Goal: Task Accomplishment & Management: Complete application form

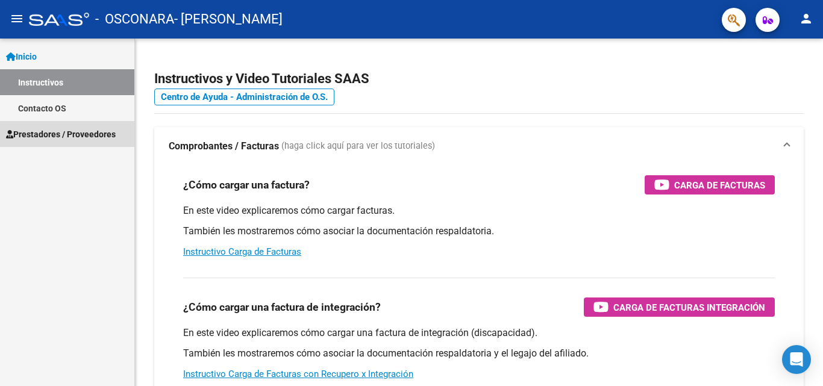
click at [22, 132] on span "Prestadores / Proveedores" at bounding box center [61, 134] width 110 height 13
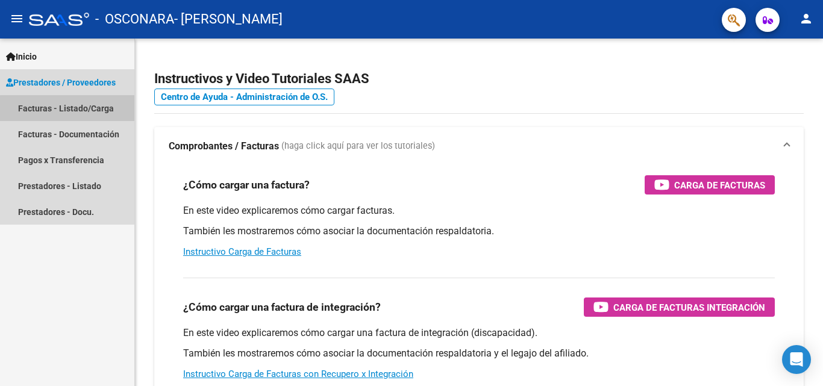
click at [85, 113] on link "Facturas - Listado/Carga" at bounding box center [67, 108] width 134 height 26
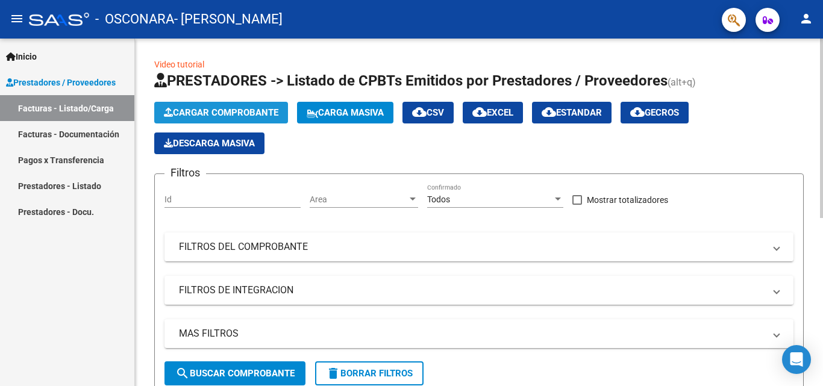
click at [221, 114] on span "Cargar Comprobante" at bounding box center [221, 112] width 114 height 11
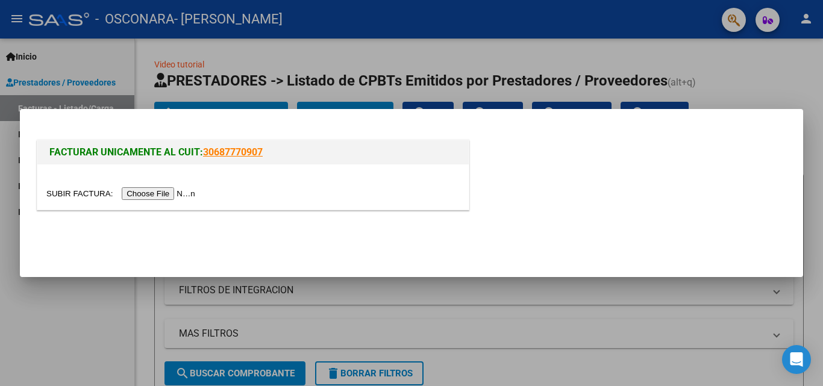
click at [165, 190] on input "file" at bounding box center [122, 193] width 152 height 13
click at [166, 193] on input "file" at bounding box center [122, 193] width 152 height 13
click at [199, 192] on input "file" at bounding box center [122, 193] width 152 height 13
click at [178, 196] on input "file" at bounding box center [122, 193] width 152 height 13
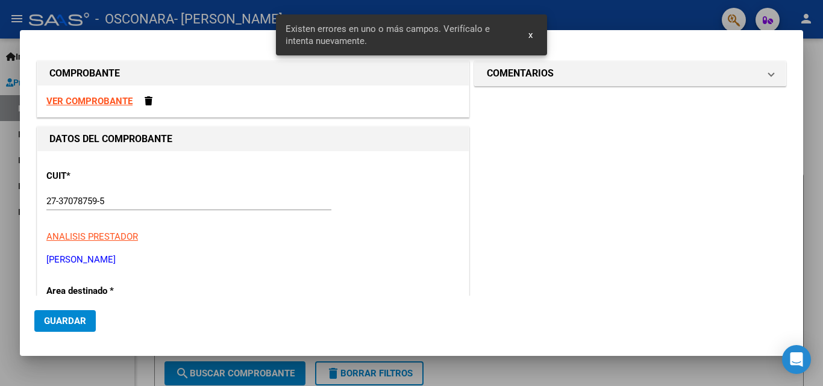
click at [123, 99] on strong "VER COMPROBANTE" at bounding box center [89, 101] width 86 height 11
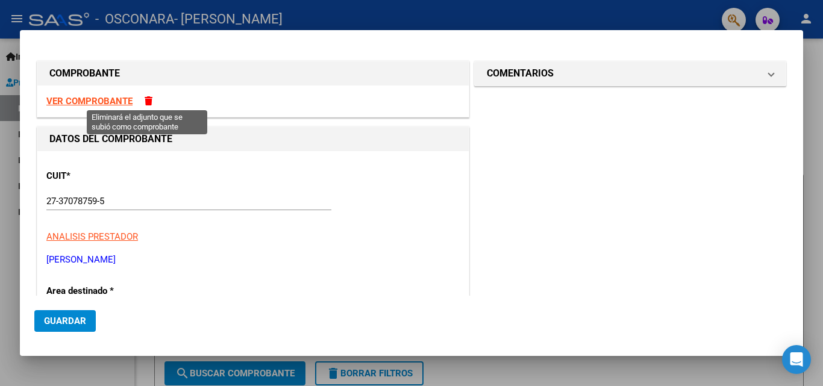
click at [145, 97] on span at bounding box center [149, 100] width 8 height 9
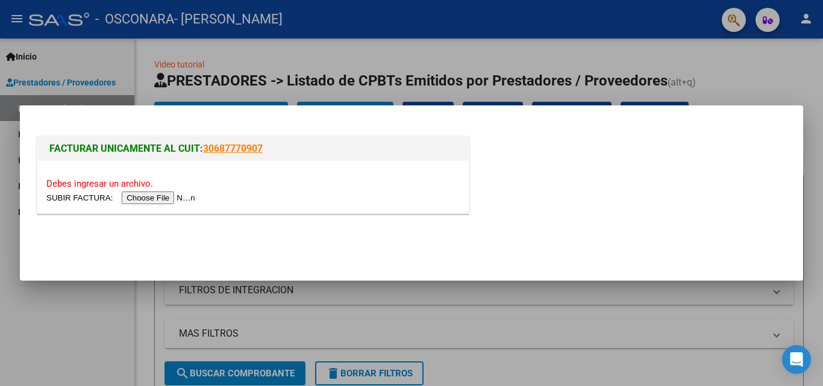
click at [143, 199] on input "file" at bounding box center [122, 198] width 152 height 13
click at [192, 198] on input "file" at bounding box center [122, 198] width 152 height 13
click at [140, 197] on input "file" at bounding box center [122, 198] width 152 height 13
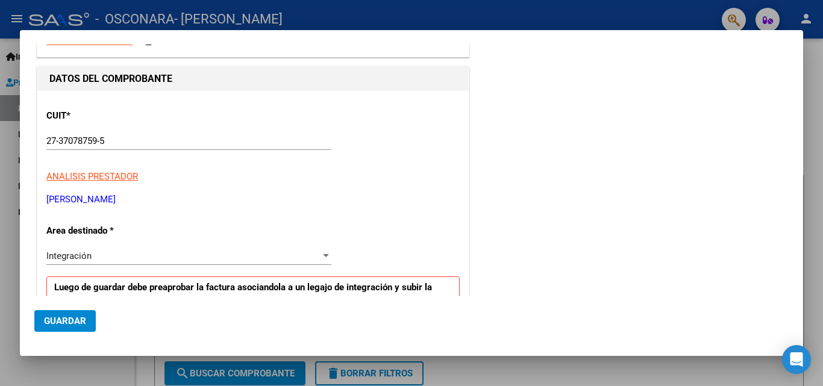
scroll to position [181, 0]
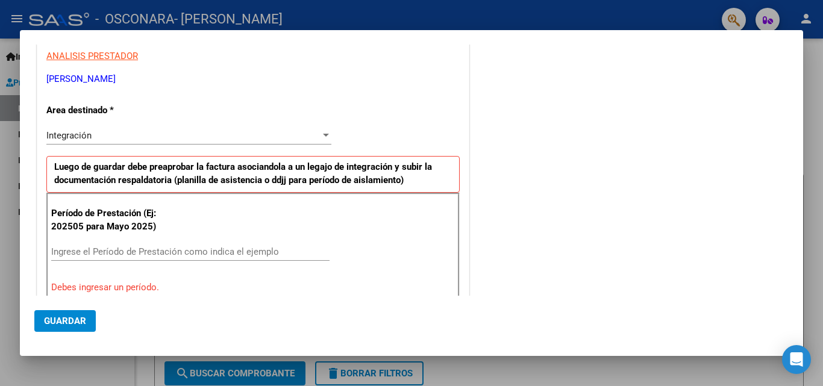
click at [145, 248] on input "Ingrese el Período de Prestación como indica el ejemplo" at bounding box center [190, 251] width 278 height 11
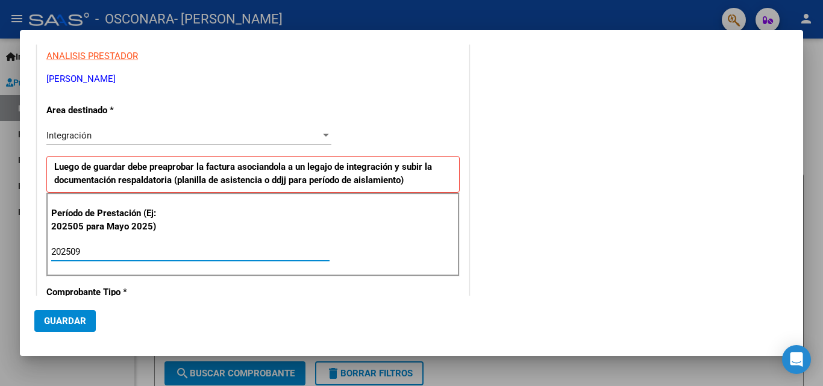
type input "202509"
click at [87, 130] on span "Integración" at bounding box center [68, 135] width 45 height 11
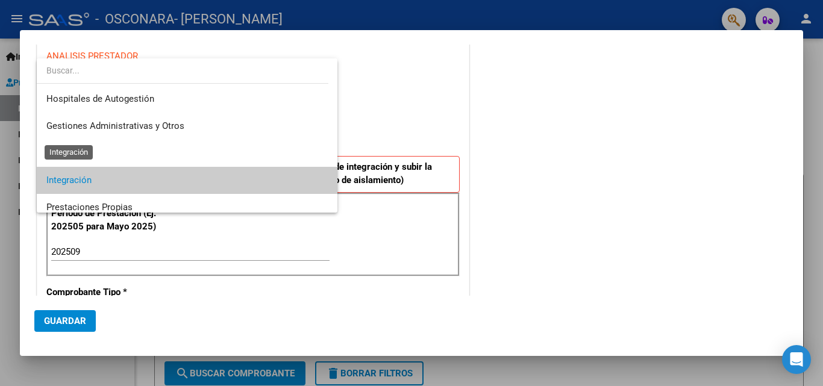
scroll to position [45, 0]
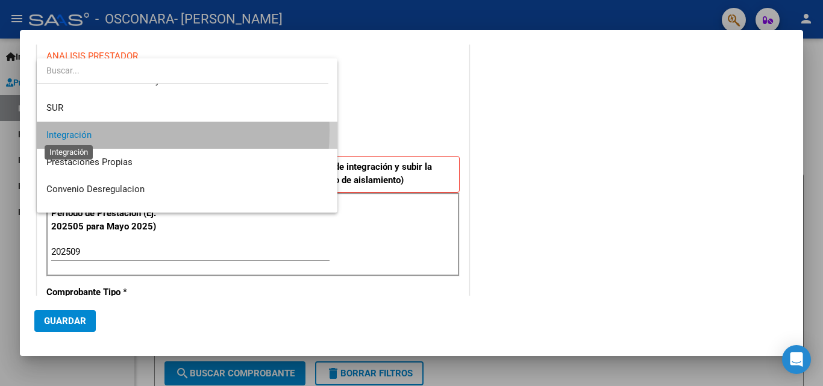
click at [87, 130] on span "Integración" at bounding box center [68, 134] width 45 height 11
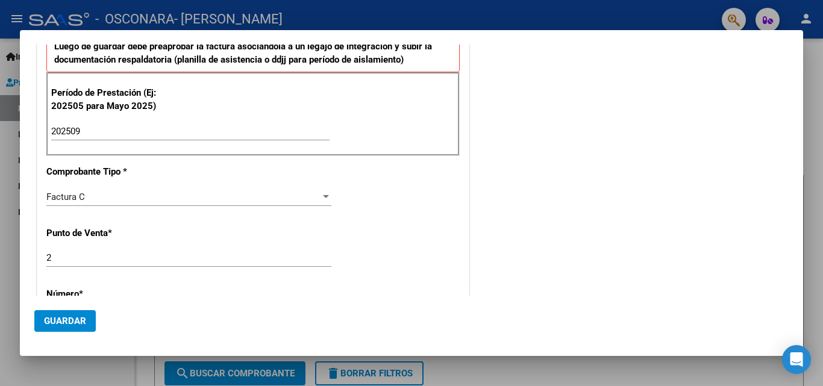
scroll to position [482, 0]
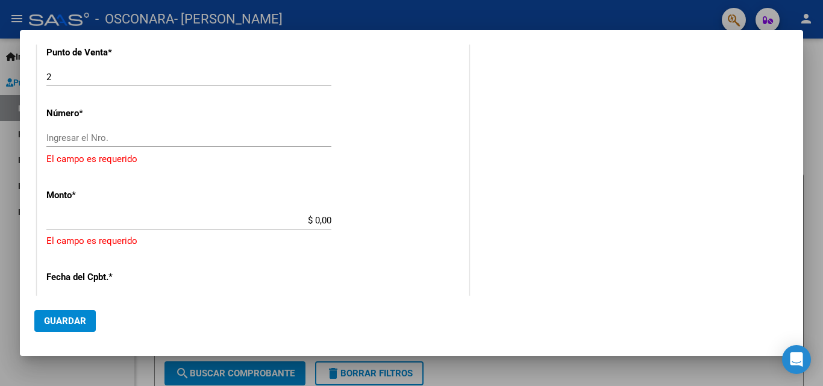
click at [94, 143] on input "Ingresar el Nro." at bounding box center [188, 138] width 285 height 11
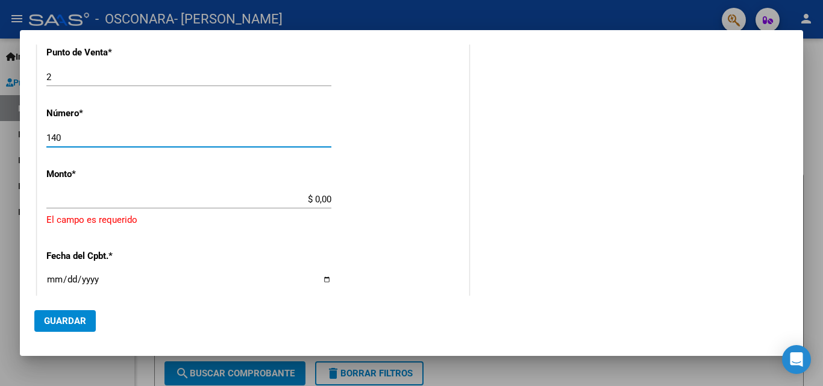
type input "140"
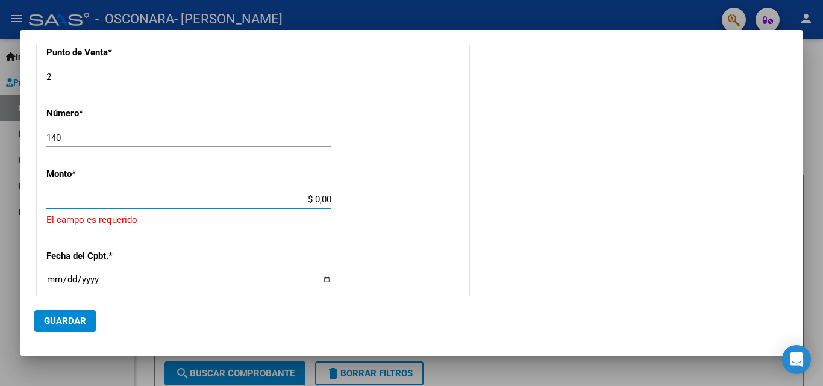
click at [320, 199] on input "$ 0,00" at bounding box center [188, 199] width 285 height 11
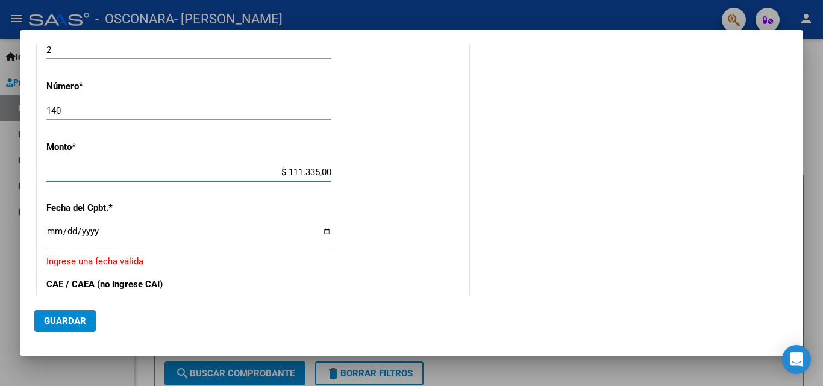
click at [326, 173] on input "$ 111.335,00" at bounding box center [188, 172] width 285 height 11
type input "$ 111.335,49"
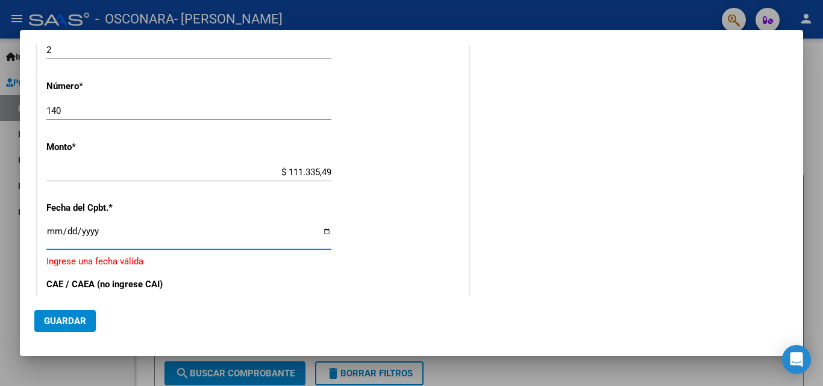
click at [49, 237] on input "Ingresar la fecha" at bounding box center [188, 235] width 285 height 19
type input "[DATE]"
click at [224, 298] on mat-dialog-actions "Guardar" at bounding box center [411, 319] width 754 height 46
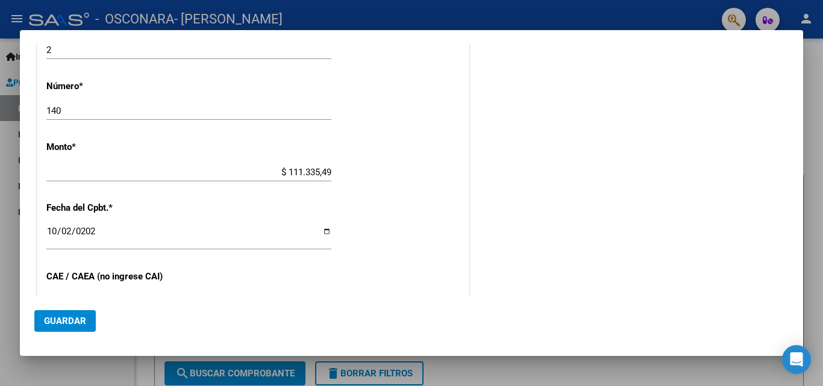
scroll to position [629, 0]
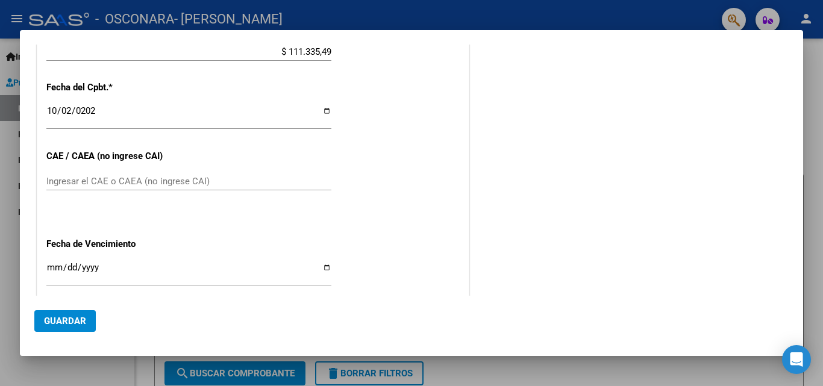
click at [116, 174] on div "Ingresar el CAE o CAEA (no ingrese CAI)" at bounding box center [188, 181] width 285 height 18
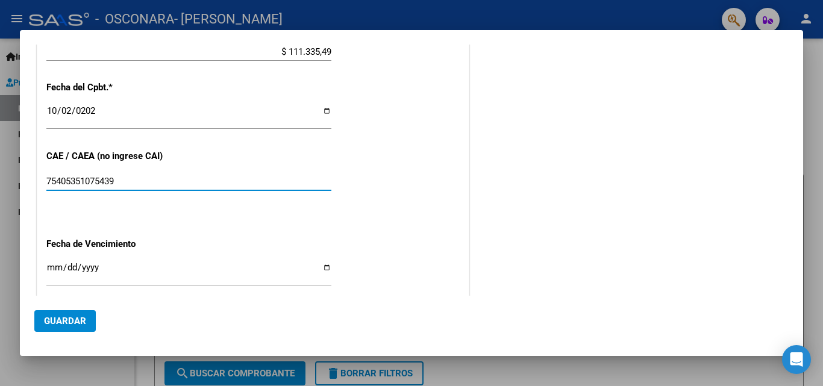
type input "75405351075439"
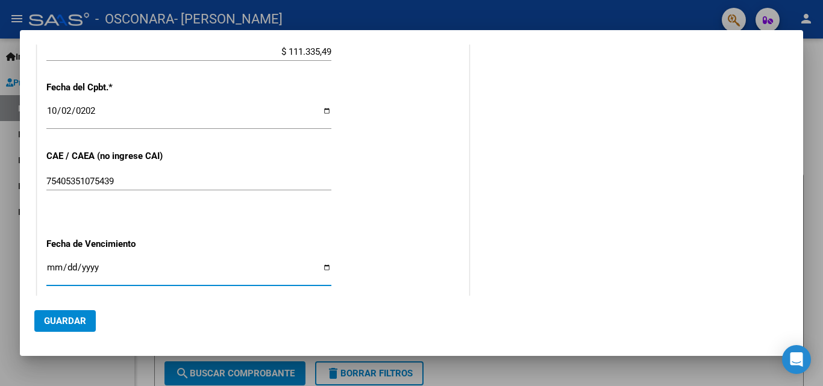
click at [58, 263] on input "Ingresar la fecha" at bounding box center [188, 272] width 285 height 19
type input "[DATE]"
click at [130, 273] on input "[DATE]" at bounding box center [188, 272] width 285 height 19
click at [42, 321] on button "Guardar" at bounding box center [64, 321] width 61 height 22
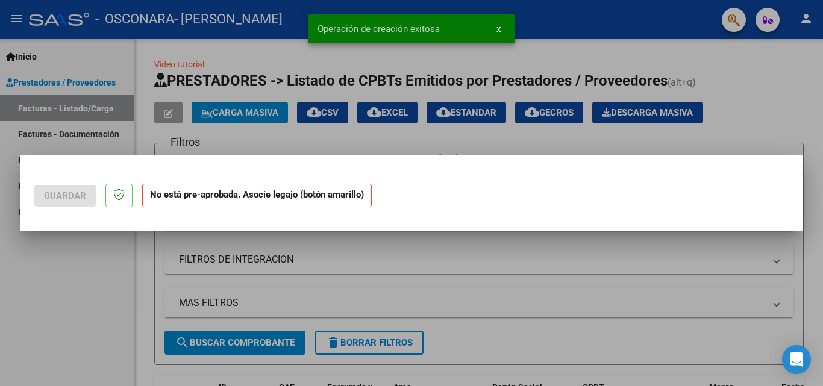
scroll to position [0, 0]
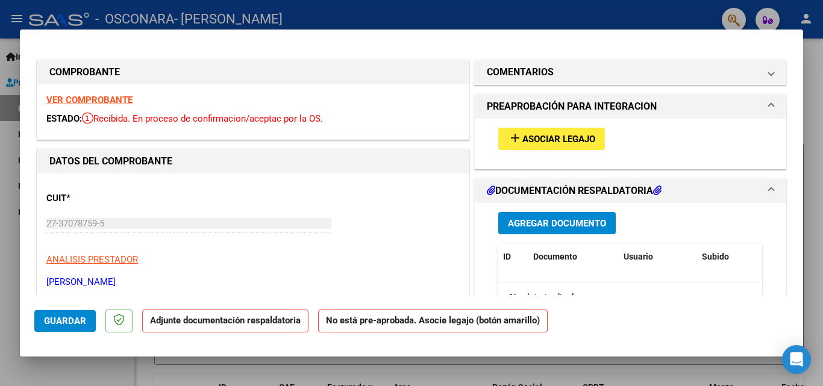
click at [508, 228] on span "Agregar Documento" at bounding box center [557, 223] width 98 height 11
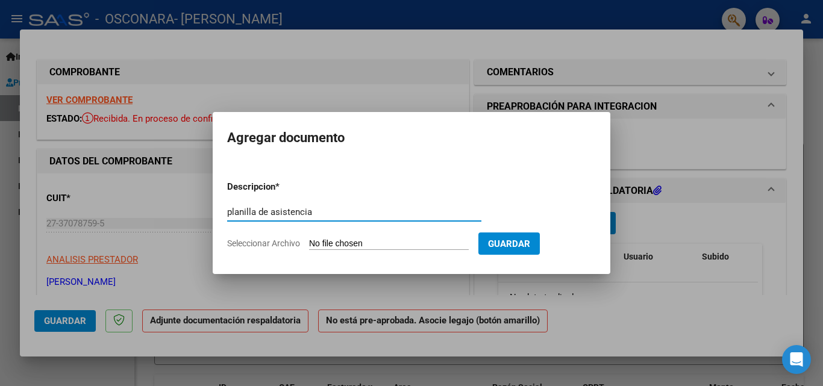
type input "planilla de asistencia"
click at [469, 250] on form "Descripcion * planilla de asistencia Escriba aquí una descripcion Seleccionar A…" at bounding box center [411, 215] width 369 height 88
click at [402, 233] on form "Descripcion * planilla de asistencia Escriba aquí una descripcion Seleccionar A…" at bounding box center [411, 215] width 369 height 88
drag, startPoint x: 338, startPoint y: 235, endPoint x: 299, endPoint y: 245, distance: 40.3
click at [323, 238] on form "Descripcion * planilla de asistencia Escriba aquí una descripcion Seleccionar A…" at bounding box center [411, 215] width 369 height 88
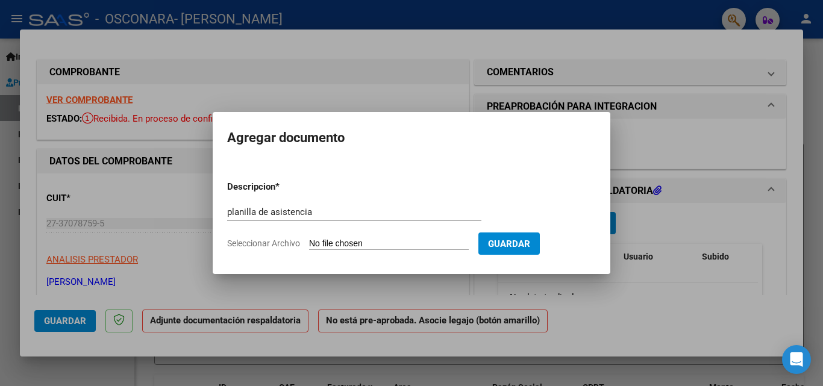
click at [296, 245] on span "Seleccionar Archivo" at bounding box center [263, 244] width 73 height 10
click at [309, 245] on input "Seleccionar Archivo" at bounding box center [389, 244] width 160 height 11
type input "C:\fakepath\fecha.pdf"
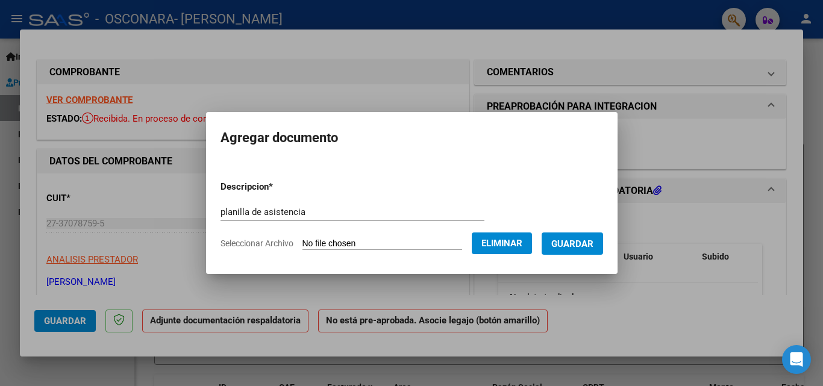
click at [593, 249] on span "Guardar" at bounding box center [572, 244] width 42 height 11
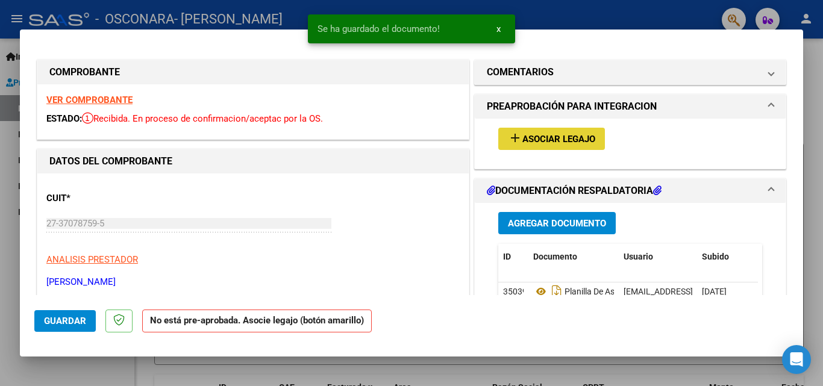
click at [593, 140] on button "add Asociar Legajo" at bounding box center [551, 139] width 107 height 22
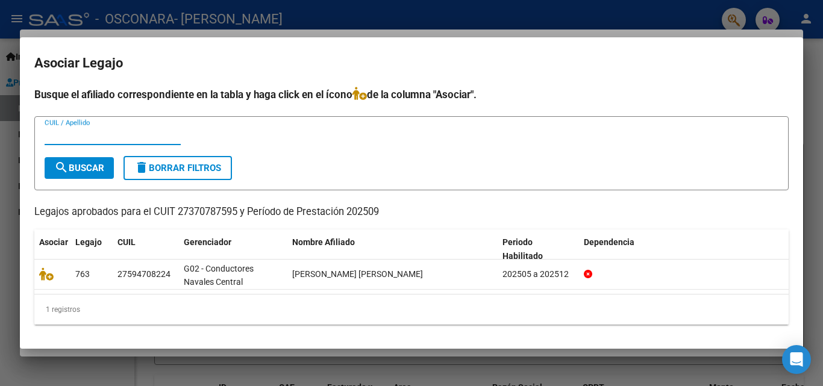
click at [314, 37] on mat-dialog-container "Asociar Legajo Busque el afiliado correspondiente en la tabla y haga click en e…" at bounding box center [411, 192] width 783 height 311
click at [822, 64] on div at bounding box center [411, 193] width 823 height 386
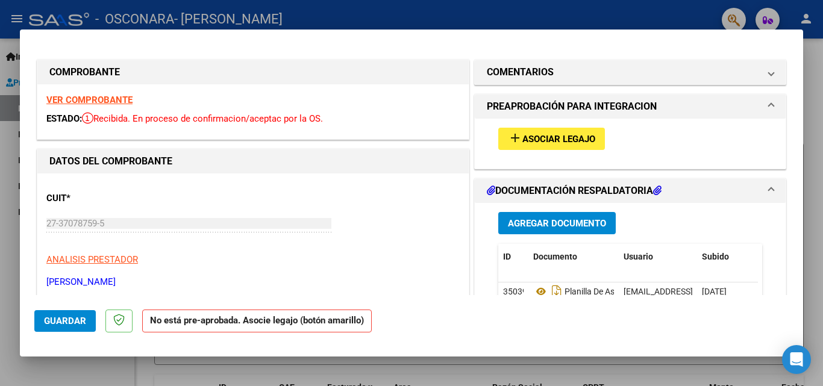
click at [579, 223] on span "Agregar Documento" at bounding box center [557, 223] width 98 height 11
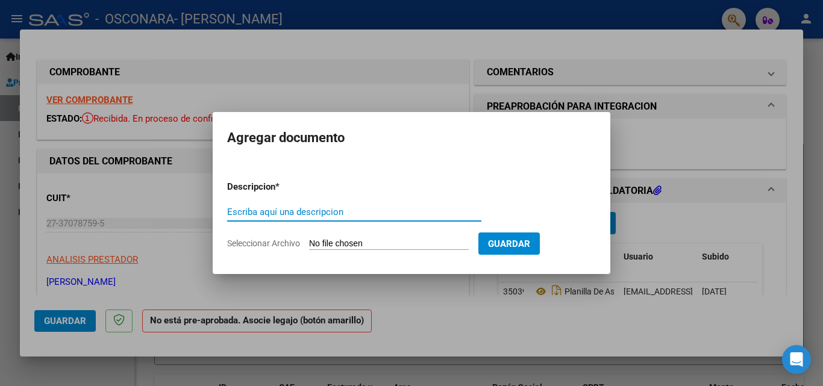
click at [409, 240] on input "Seleccionar Archivo" at bounding box center [389, 244] width 160 height 11
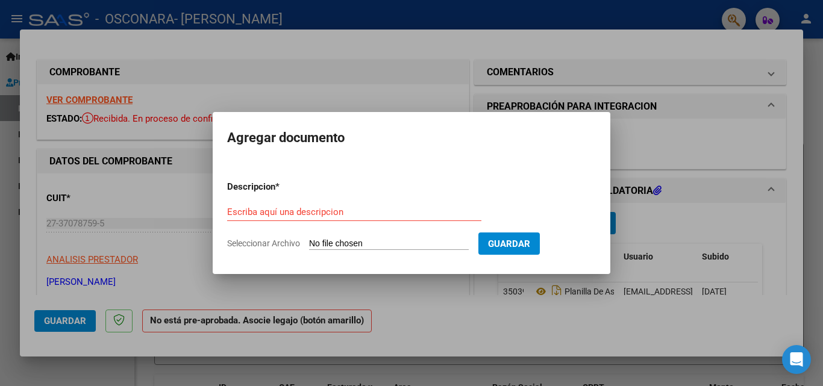
type input "C:\fakepath\consentimiento sep.pdf"
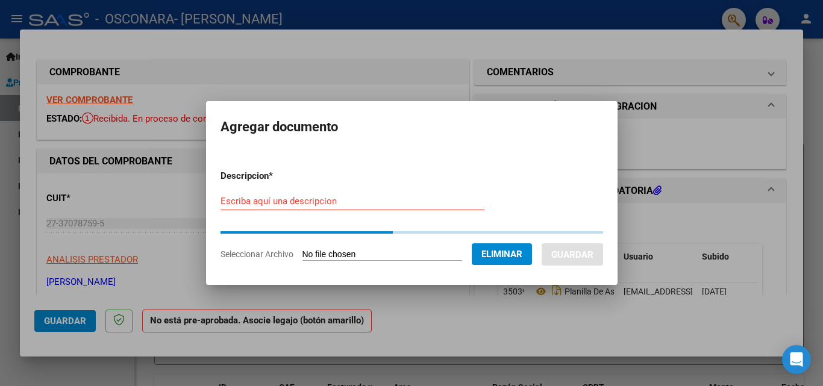
click at [404, 205] on input "Escriba aquí una descripcion" at bounding box center [352, 201] width 264 height 11
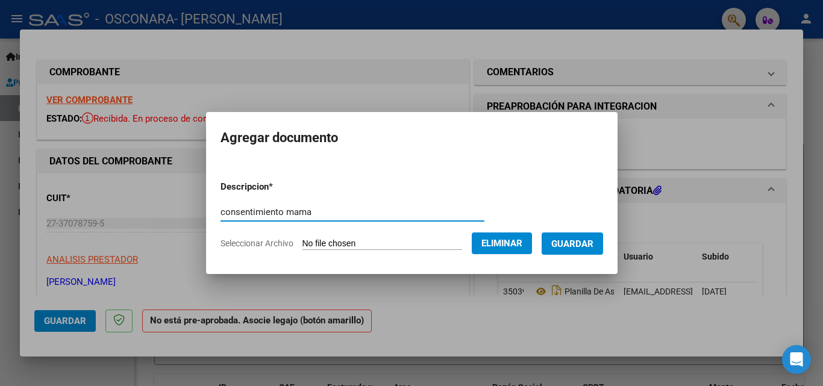
type input "consentimiento mama"
click at [583, 251] on button "Guardar" at bounding box center [571, 243] width 61 height 22
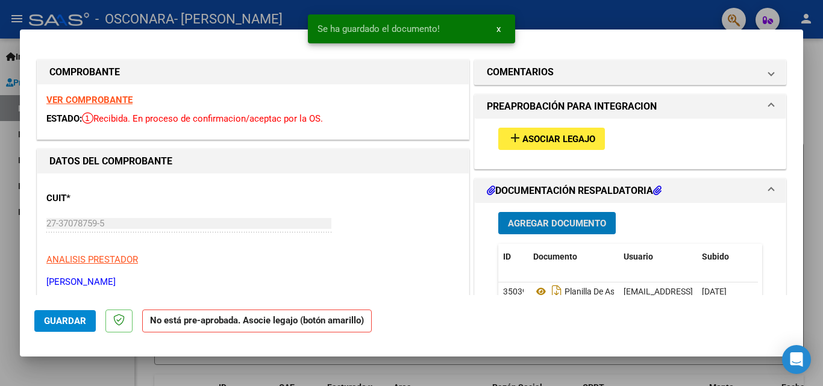
scroll to position [60, 0]
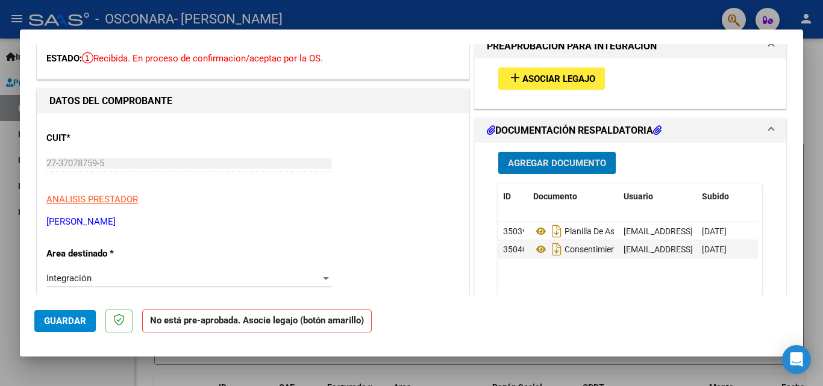
click at [68, 326] on span "Guardar" at bounding box center [65, 321] width 42 height 11
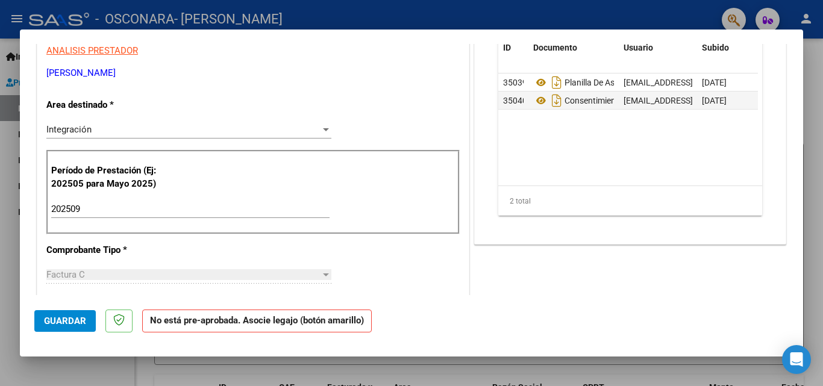
scroll to position [0, 0]
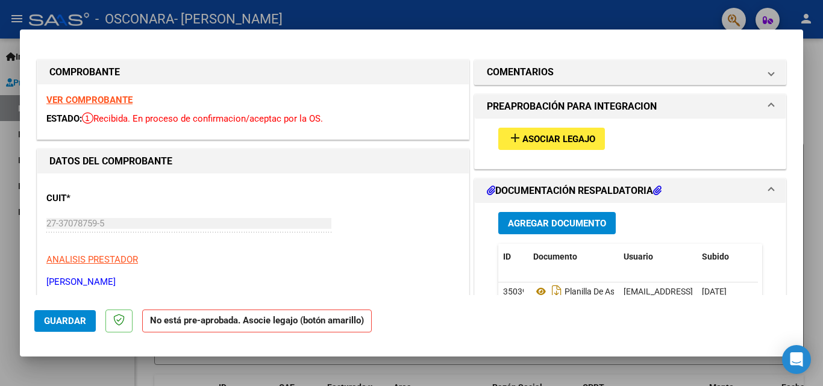
click at [822, 65] on div at bounding box center [411, 193] width 823 height 386
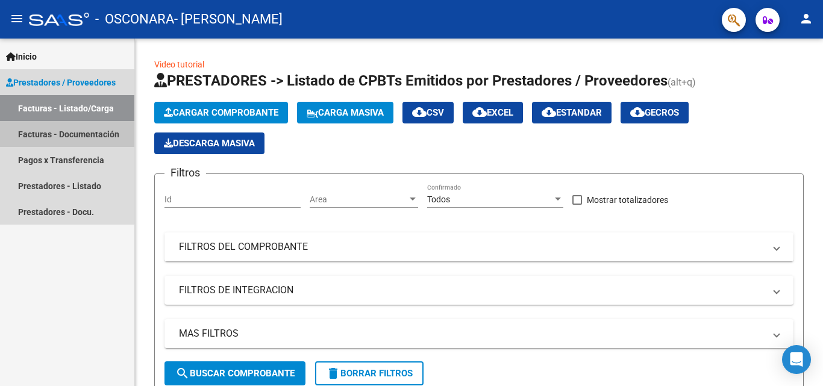
click at [61, 136] on link "Facturas - Documentación" at bounding box center [67, 134] width 134 height 26
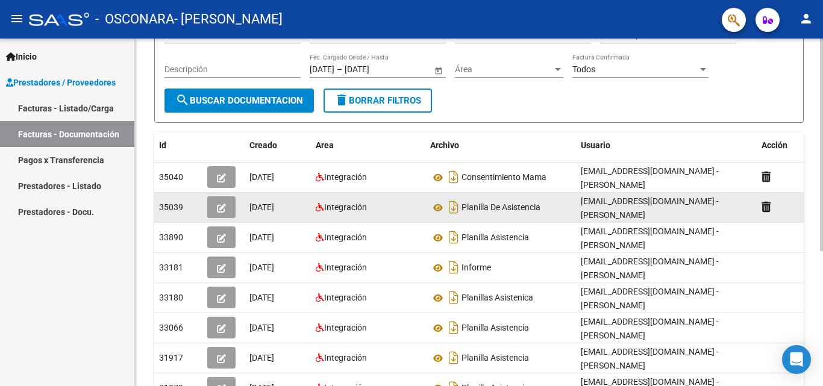
scroll to position [220, 0]
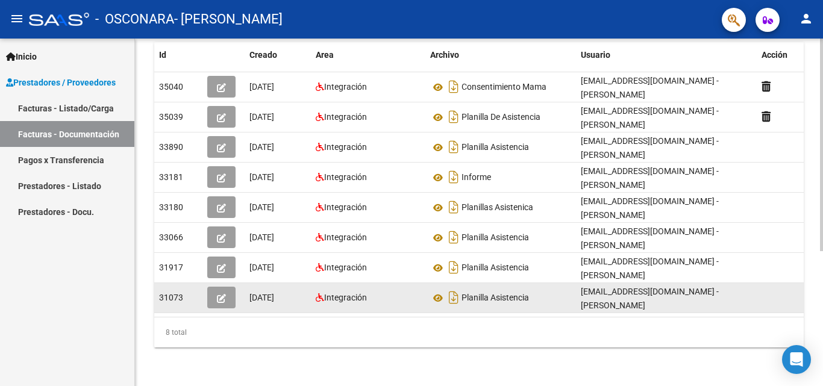
click at [418, 283] on datatable-body-cell "Integración" at bounding box center [368, 298] width 114 height 30
click at [435, 291] on icon at bounding box center [438, 298] width 16 height 14
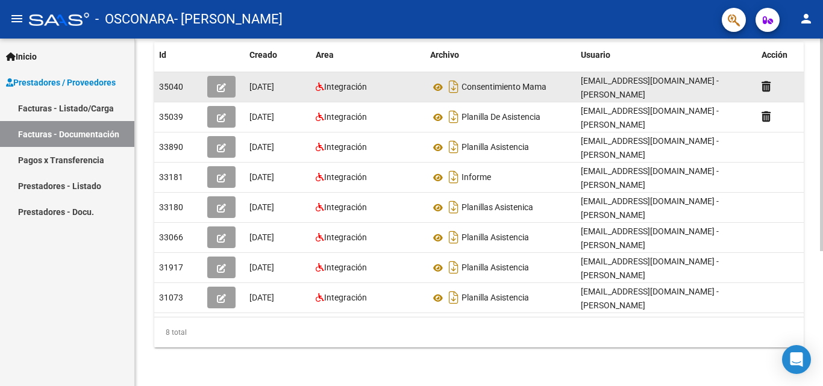
scroll to position [0, 0]
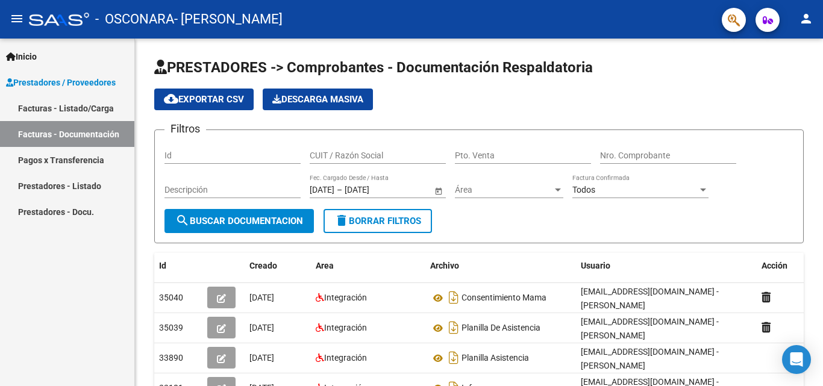
click at [96, 167] on link "Pagos x Transferencia" at bounding box center [67, 160] width 134 height 26
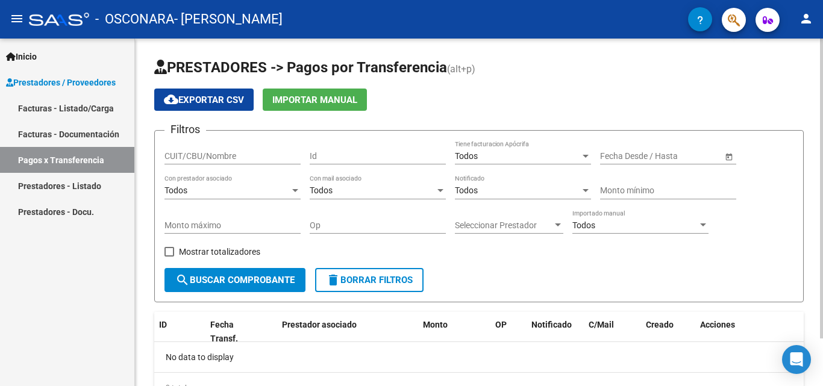
scroll to position [55, 0]
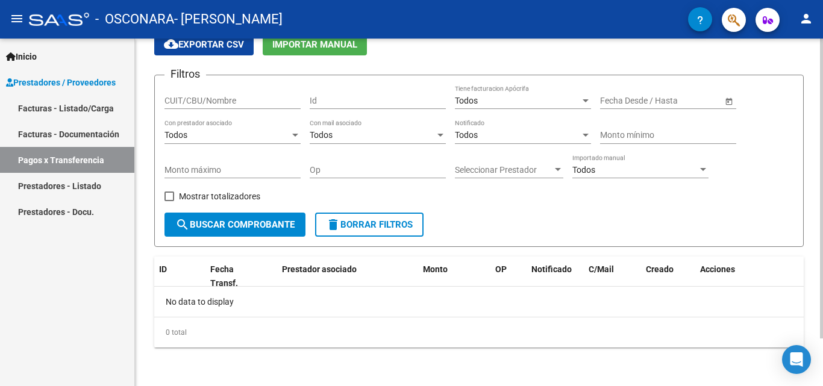
click at [220, 299] on div "No data to display" at bounding box center [478, 302] width 649 height 30
click at [234, 281] on span "Fecha Transf." at bounding box center [224, 275] width 28 height 23
click at [297, 275] on div "Prestador asociado" at bounding box center [347, 270] width 131 height 14
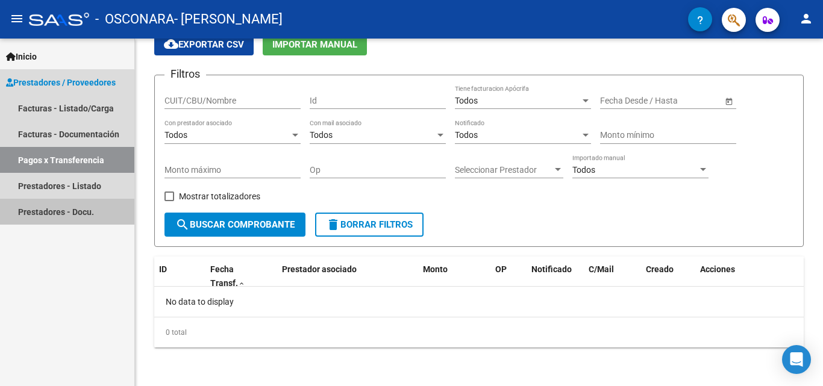
click at [36, 207] on link "Prestadores - Docu." at bounding box center [67, 212] width 134 height 26
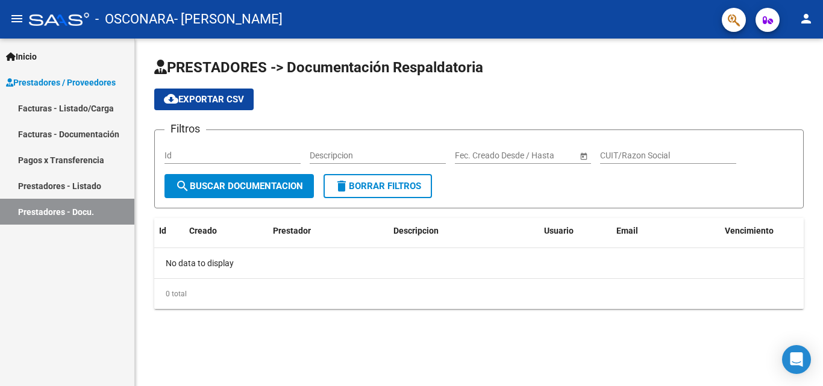
click at [104, 179] on link "Prestadores - Listado" at bounding box center [67, 186] width 134 height 26
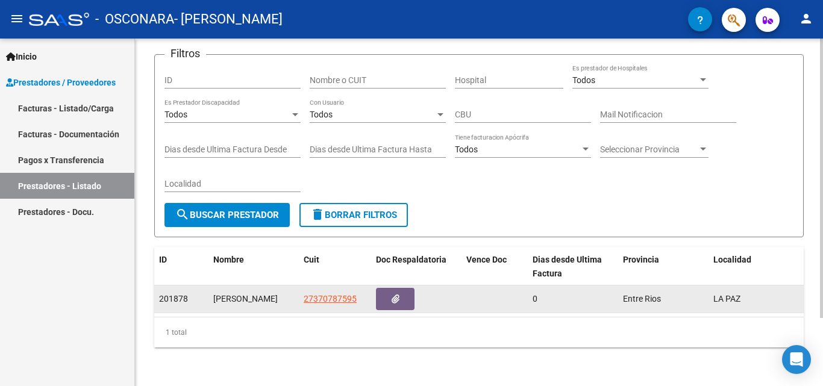
click at [234, 292] on div "[PERSON_NAME]" at bounding box center [253, 299] width 81 height 14
click at [385, 290] on button "button" at bounding box center [395, 299] width 39 height 22
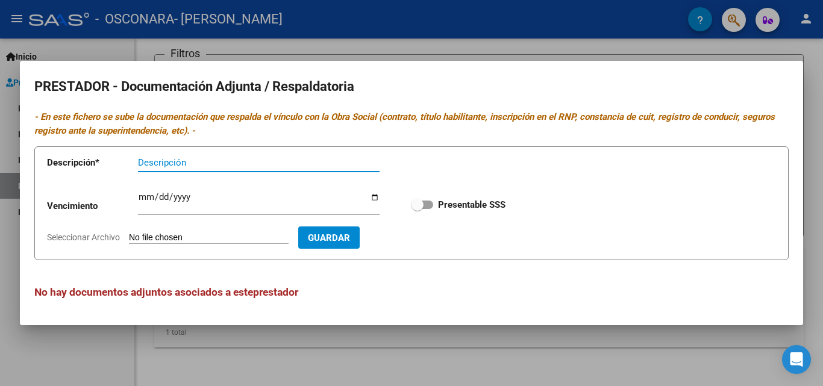
click at [719, 43] on div at bounding box center [411, 193] width 823 height 386
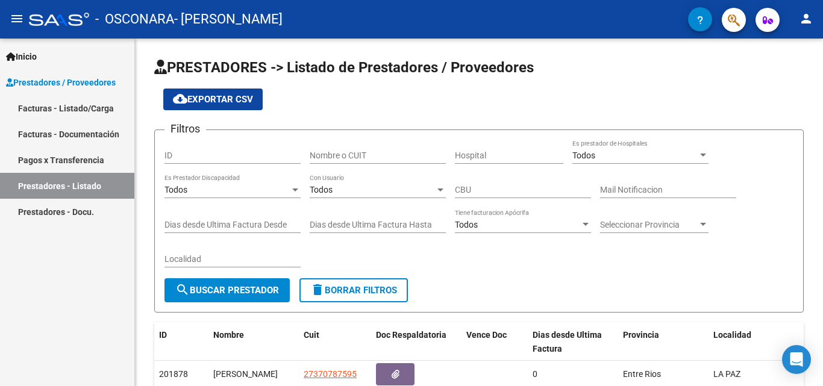
click at [60, 105] on link "Facturas - Listado/Carga" at bounding box center [67, 108] width 134 height 26
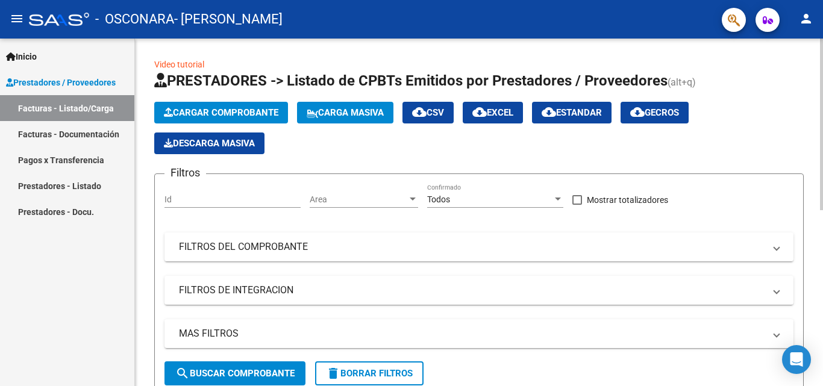
scroll to position [120, 0]
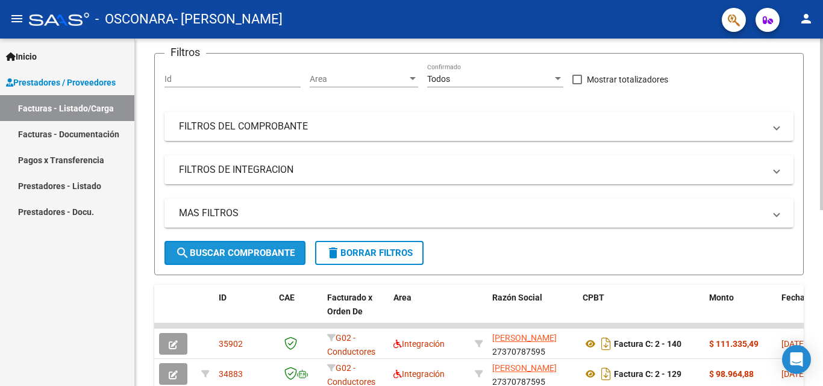
click at [184, 263] on button "search Buscar Comprobante" at bounding box center [234, 253] width 141 height 24
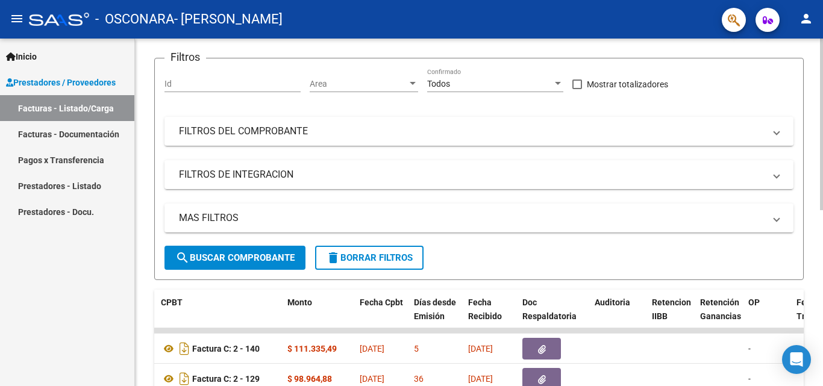
scroll to position [0, 0]
